Goal: Check status: Check status

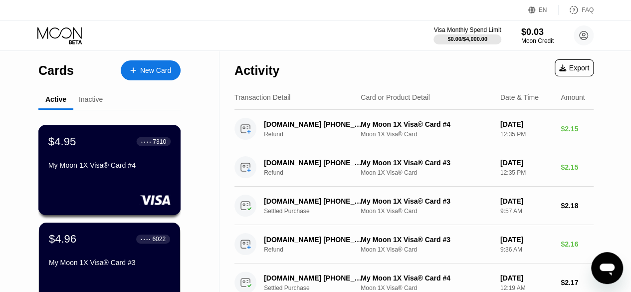
click at [149, 161] on div "$4.95 ● ● ● ● 7310 My Moon 1X Visa® Card #4" at bounding box center [109, 154] width 122 height 38
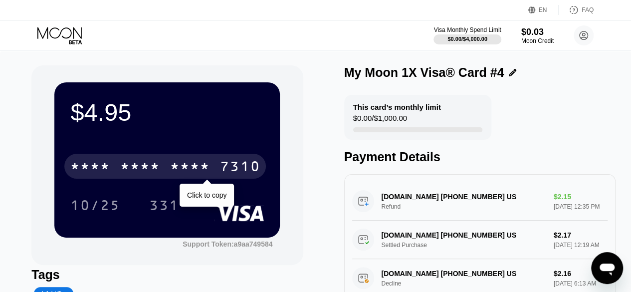
click at [132, 170] on div "* * * *" at bounding box center [140, 168] width 40 height 16
click at [139, 166] on div "[CREDIT_CARD_NUMBER]" at bounding box center [164, 166] width 201 height 25
